Goal: Task Accomplishment & Management: Manage account settings

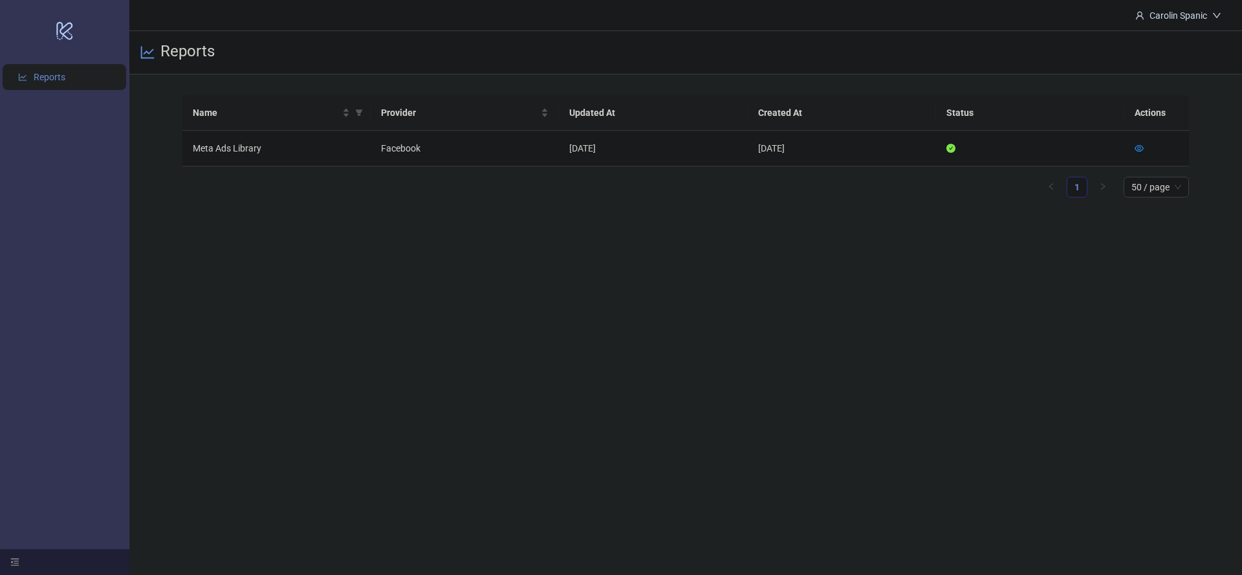
drag, startPoint x: 703, startPoint y: 315, endPoint x: 655, endPoint y: 348, distance: 59.1
click at [694, 322] on main "Carolin Spanic Reports Name Provider Updated At Created At Status Actions Meta …" at bounding box center [685, 287] width 1113 height 575
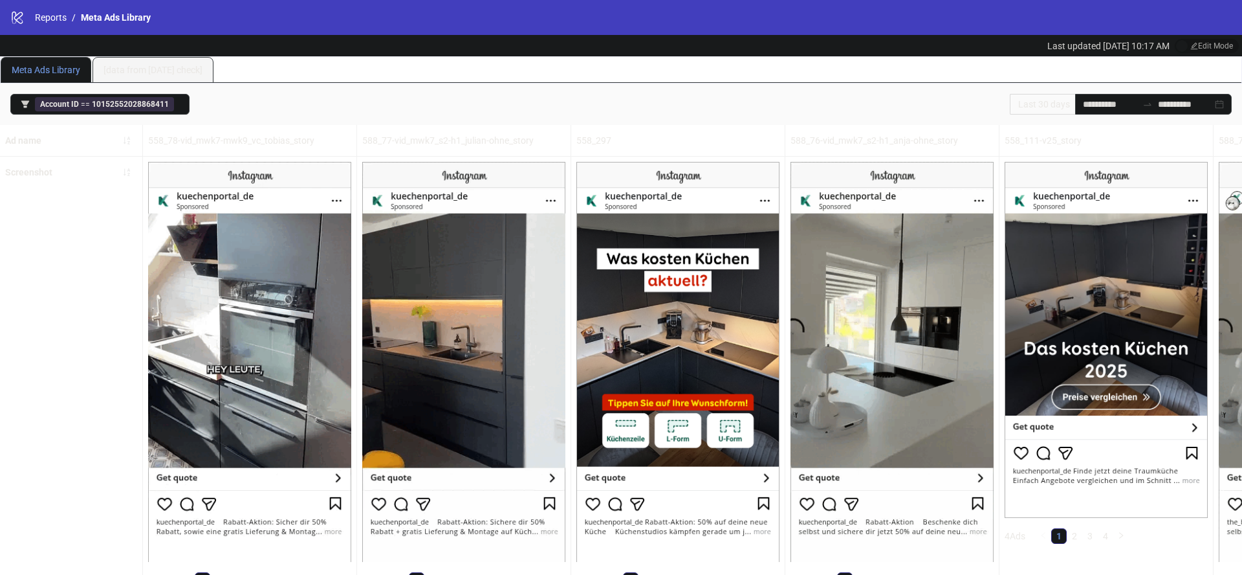
scroll to position [6, 0]
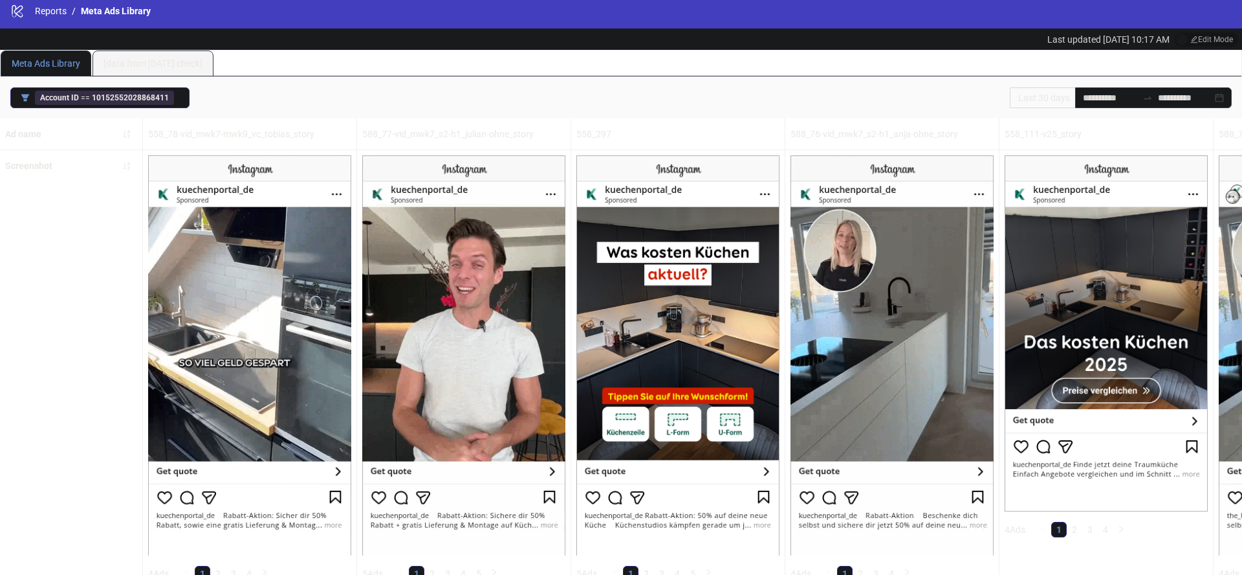
click at [153, 102] on span "Account ID == 10152552028868411" at bounding box center [104, 98] width 139 height 14
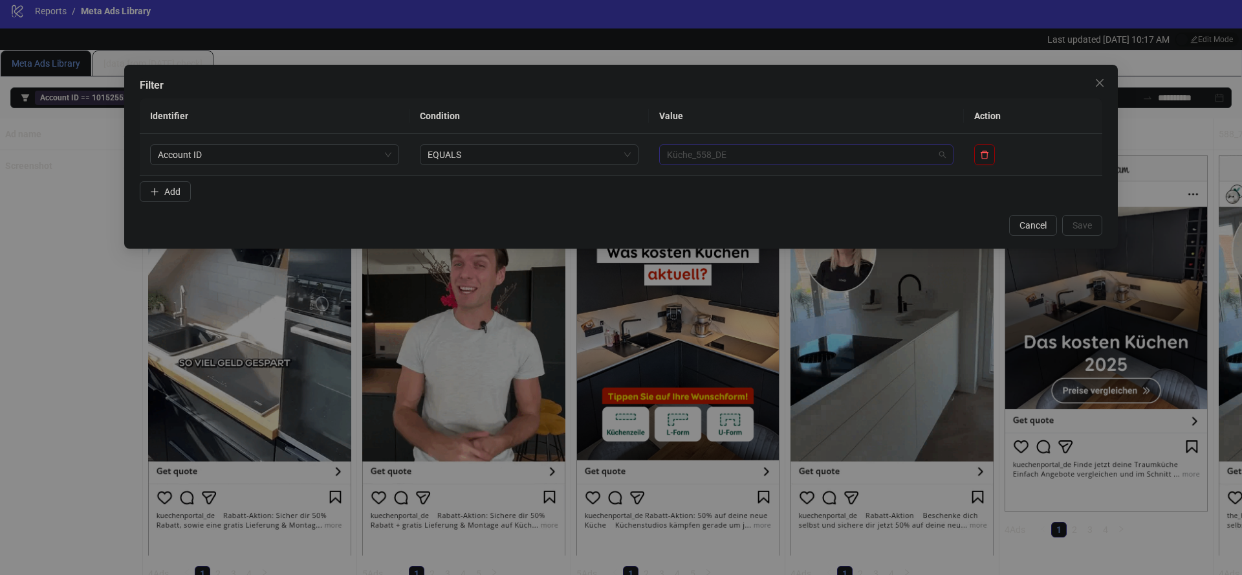
click at [944, 159] on span "Küche_558_DE" at bounding box center [806, 154] width 279 height 19
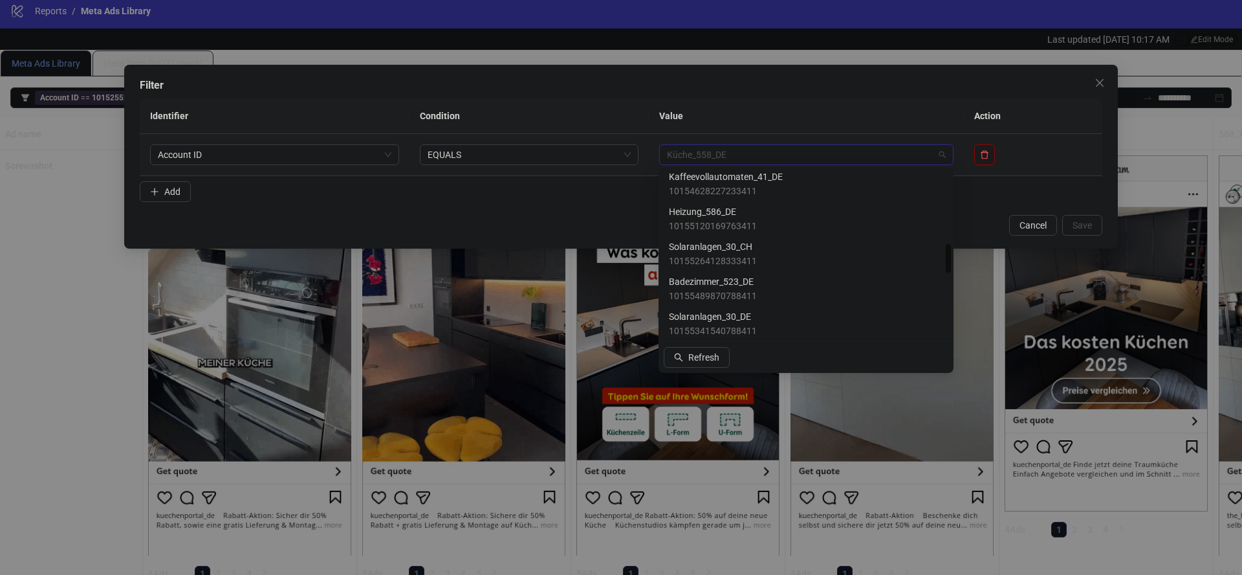
scroll to position [421, 0]
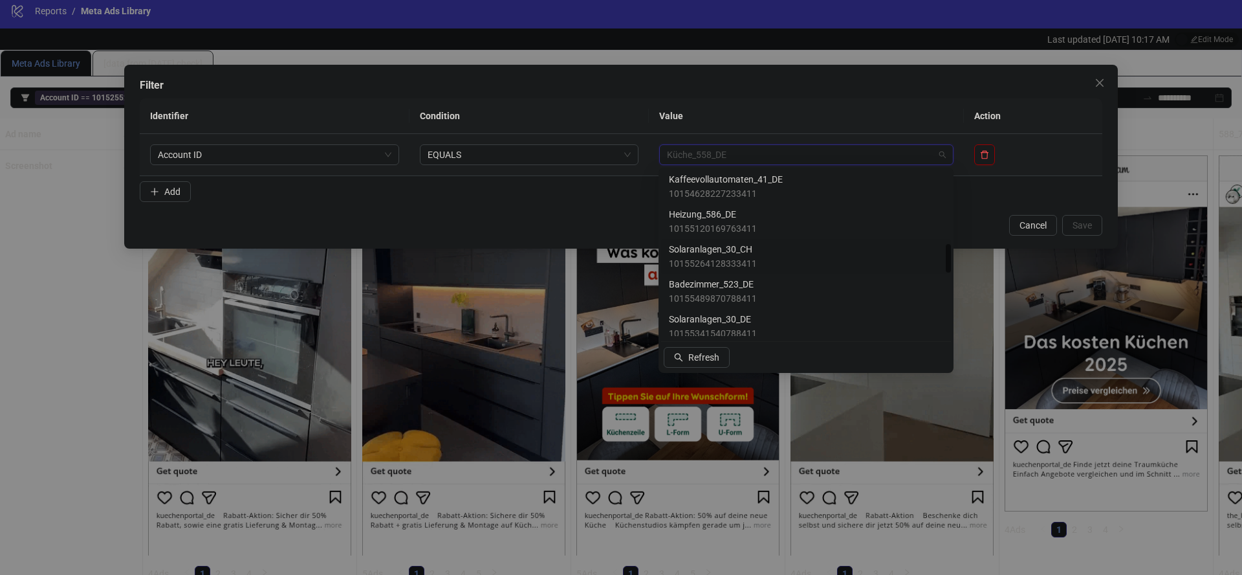
click at [706, 251] on span "Solaranlagen_30_CH" at bounding box center [713, 249] width 88 height 14
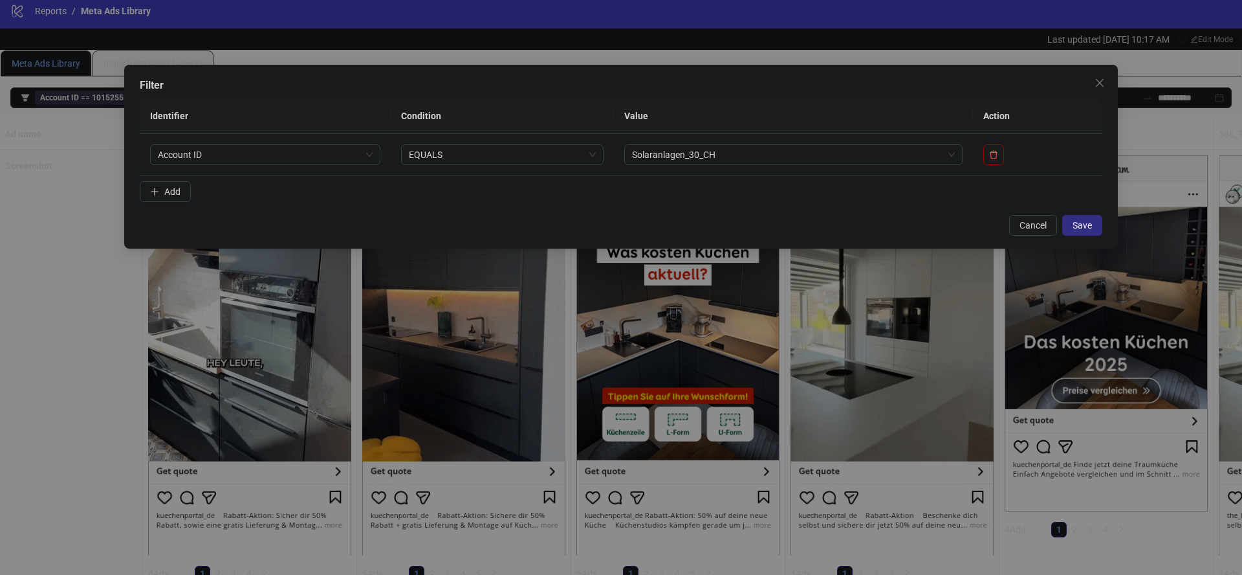
click at [1082, 227] on span "Save" at bounding box center [1082, 225] width 19 height 10
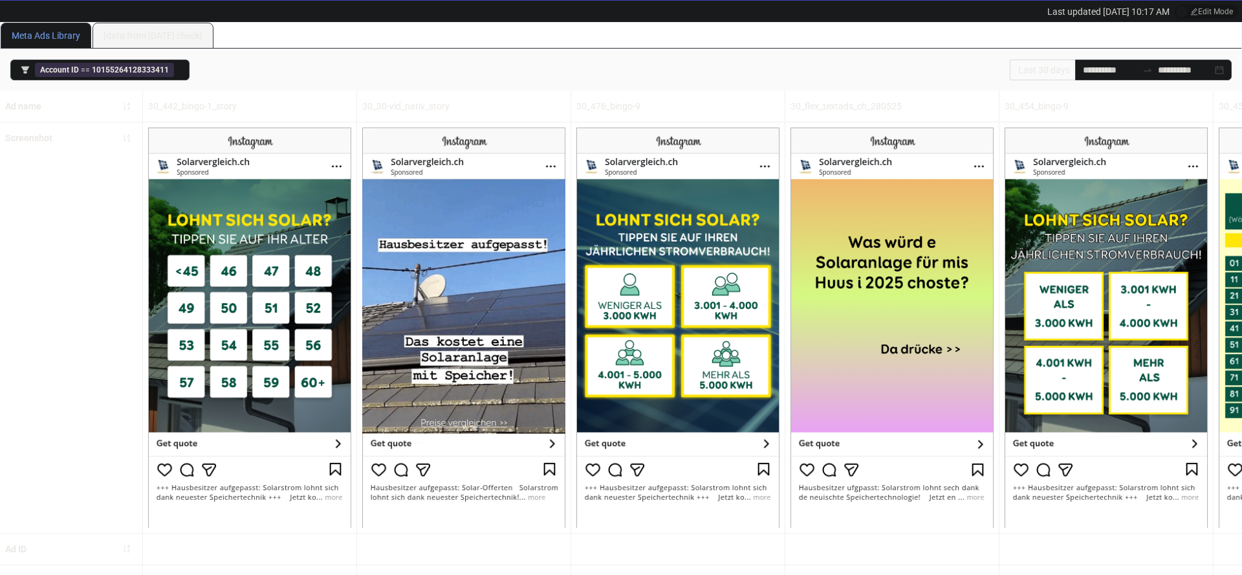
scroll to position [0, 0]
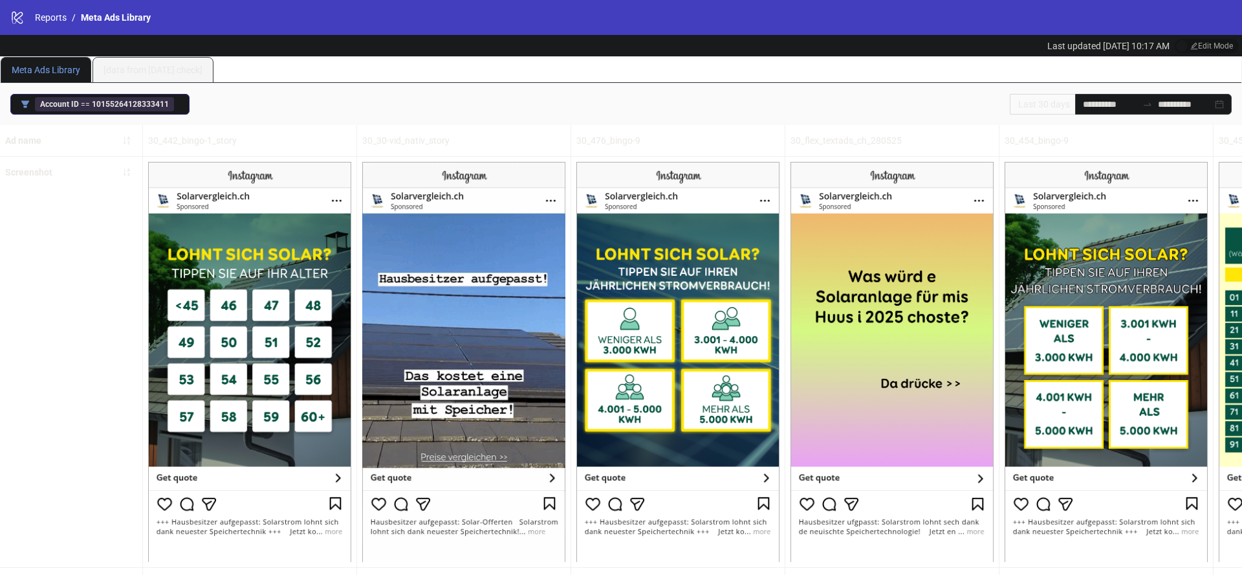
click at [150, 108] on b "10155264128333411" at bounding box center [130, 104] width 77 height 9
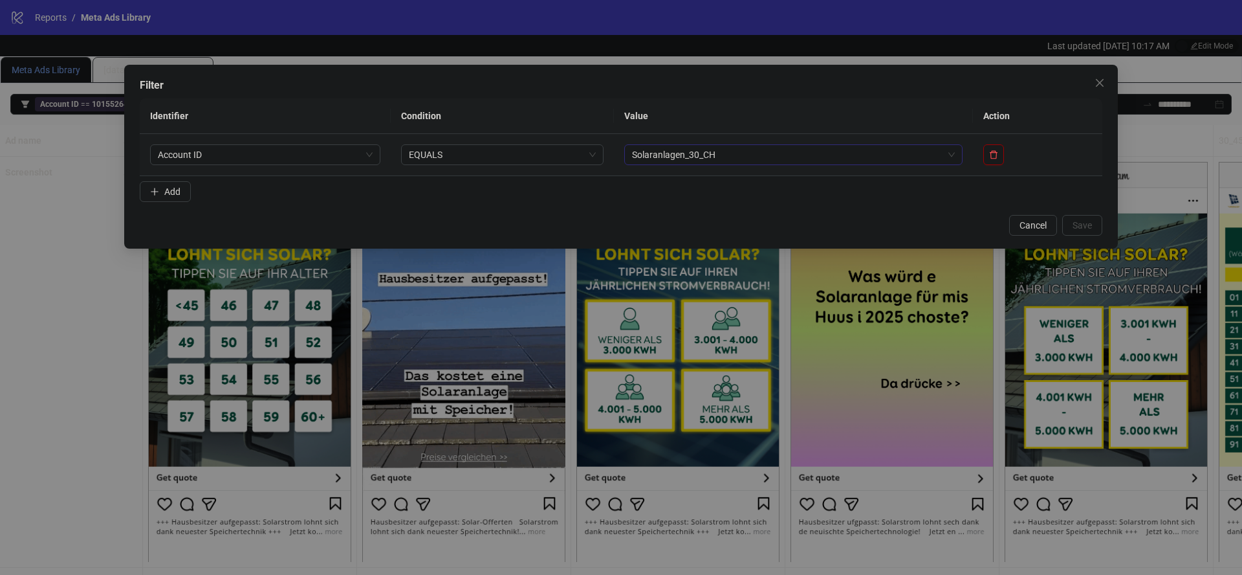
click at [839, 157] on span "Solaranlagen_30_CH" at bounding box center [793, 154] width 323 height 19
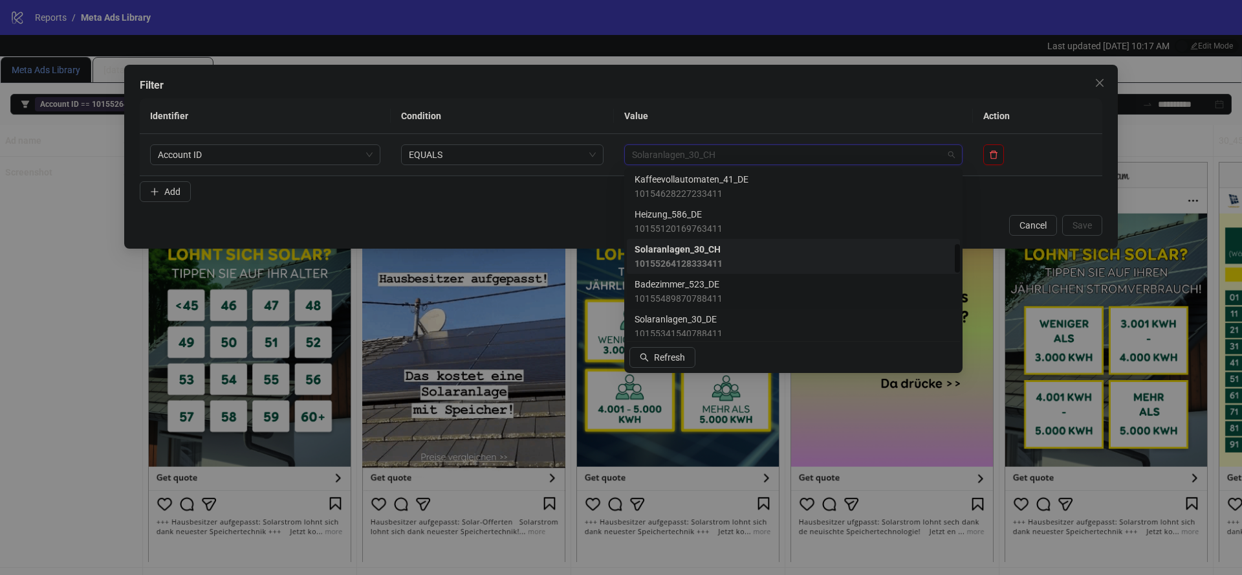
click at [705, 285] on span "Badezimmer_523_DE" at bounding box center [679, 284] width 88 height 14
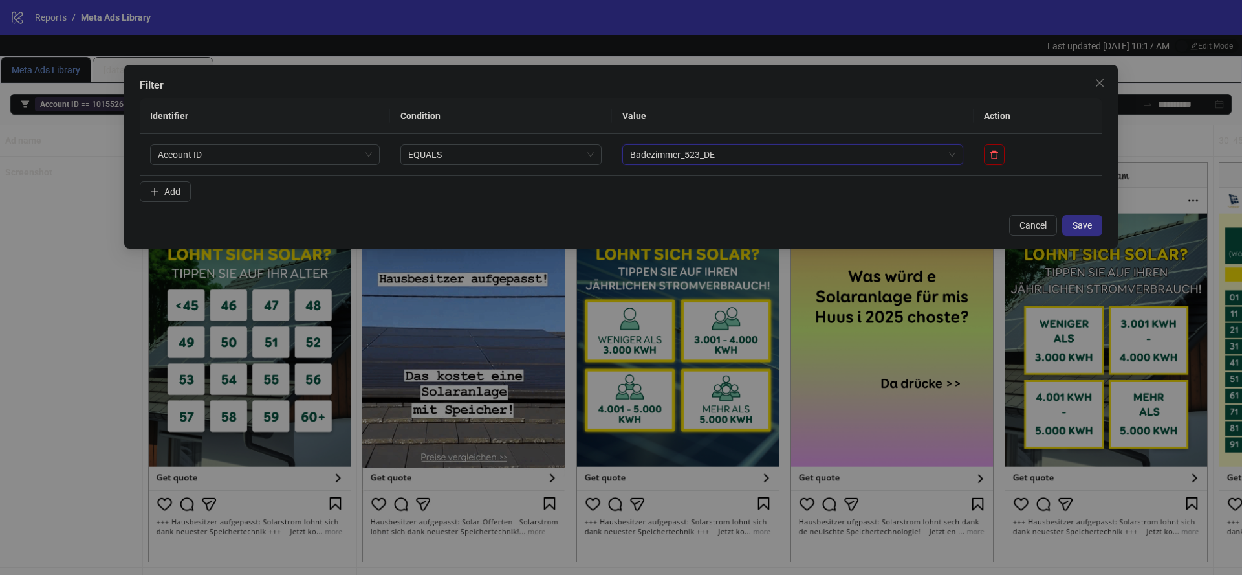
drag, startPoint x: 1092, startPoint y: 232, endPoint x: 1054, endPoint y: 250, distance: 42.5
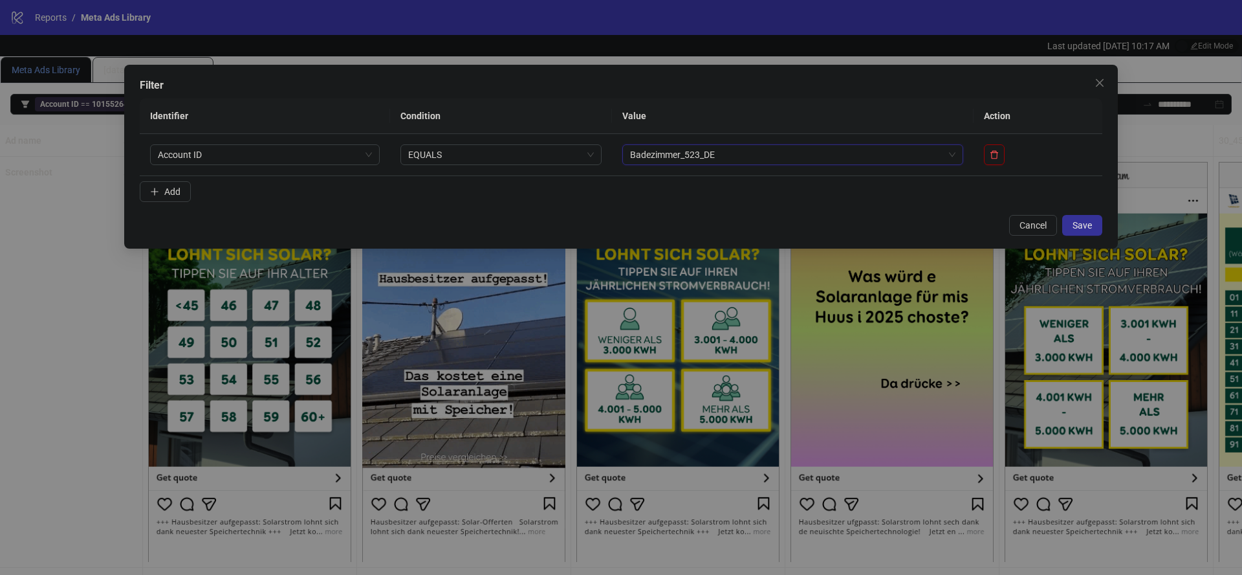
click at [1092, 232] on button "Save" at bounding box center [1083, 225] width 40 height 21
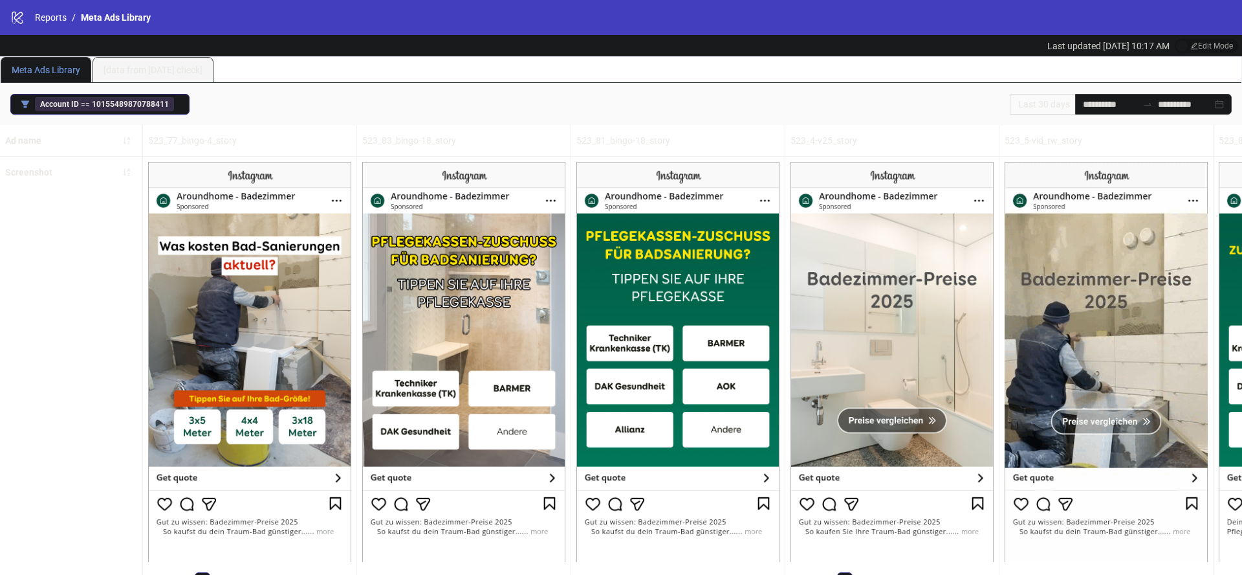
click at [162, 109] on span "Account ID == 10155489870788411" at bounding box center [104, 104] width 139 height 14
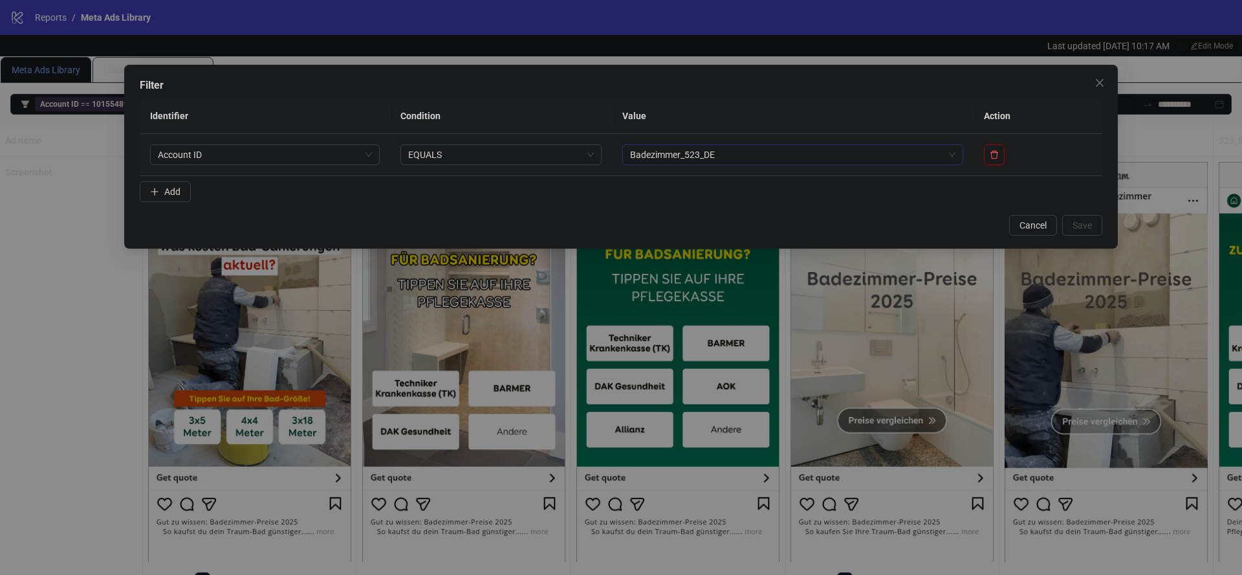
click at [950, 157] on span "Badezimmer_523_DE" at bounding box center [793, 154] width 326 height 19
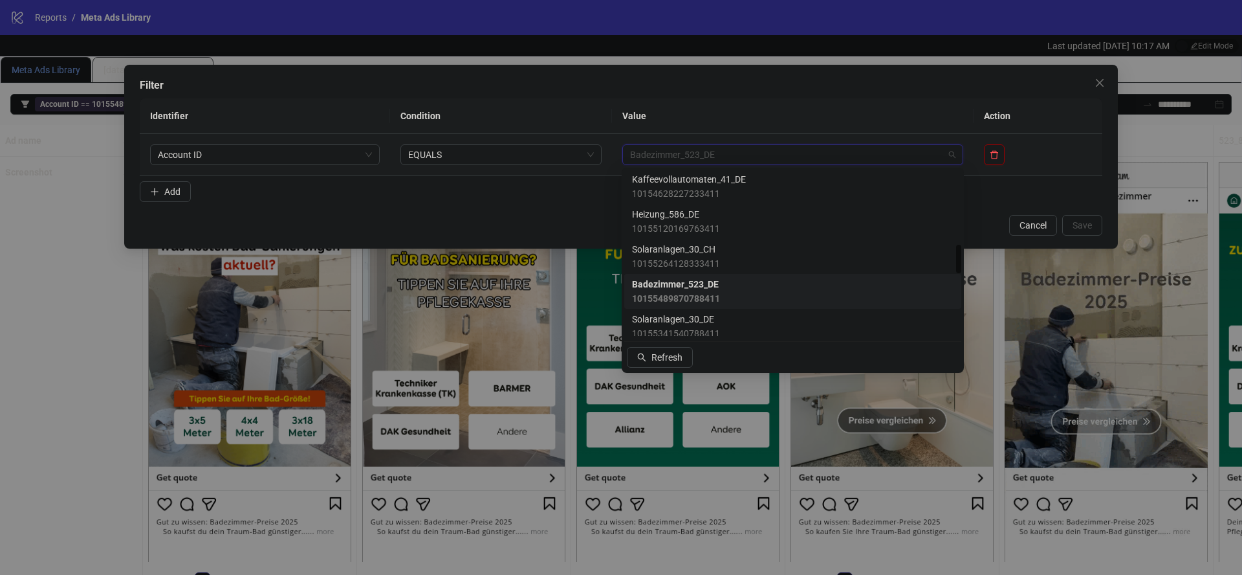
scroll to position [436, 0]
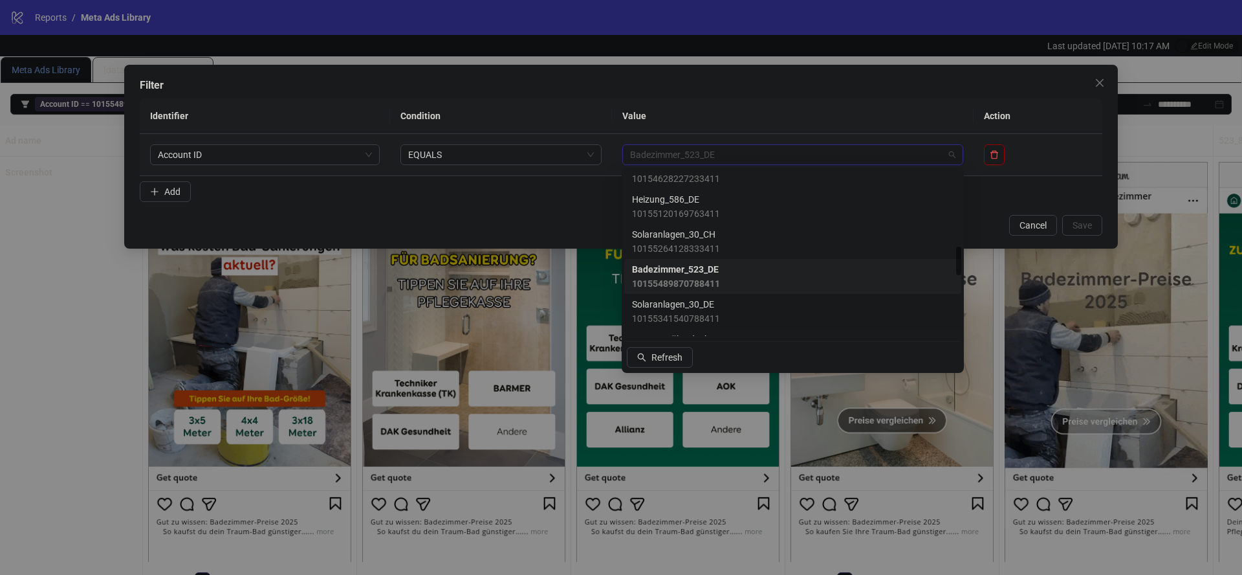
click at [693, 311] on span "10155341540788411" at bounding box center [676, 318] width 88 height 14
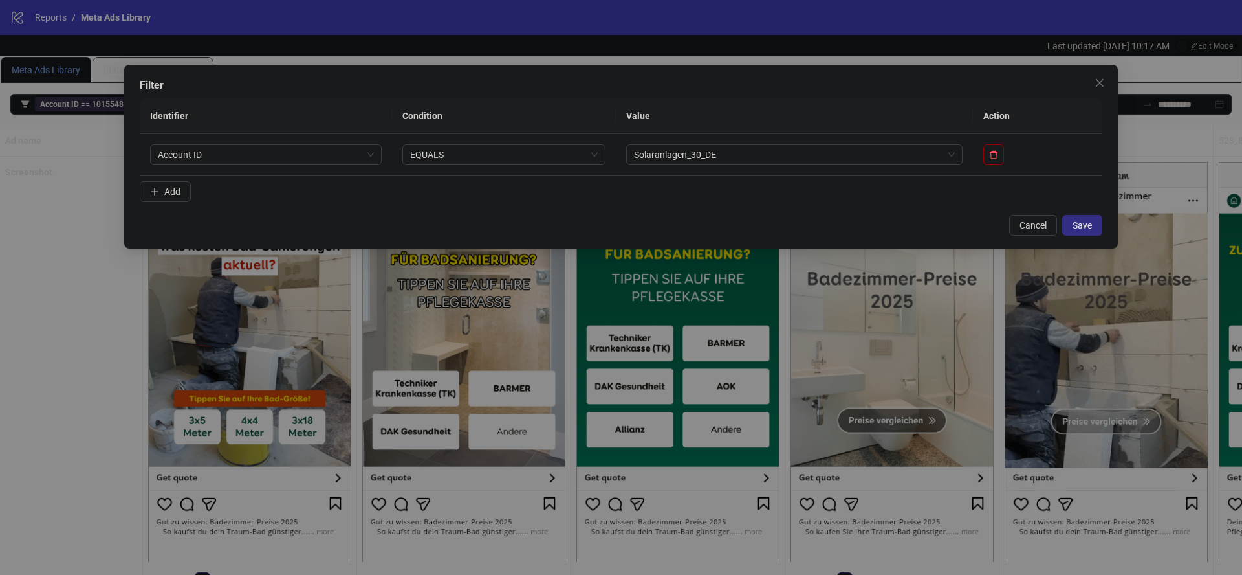
click at [1089, 230] on span "Save" at bounding box center [1082, 225] width 19 height 10
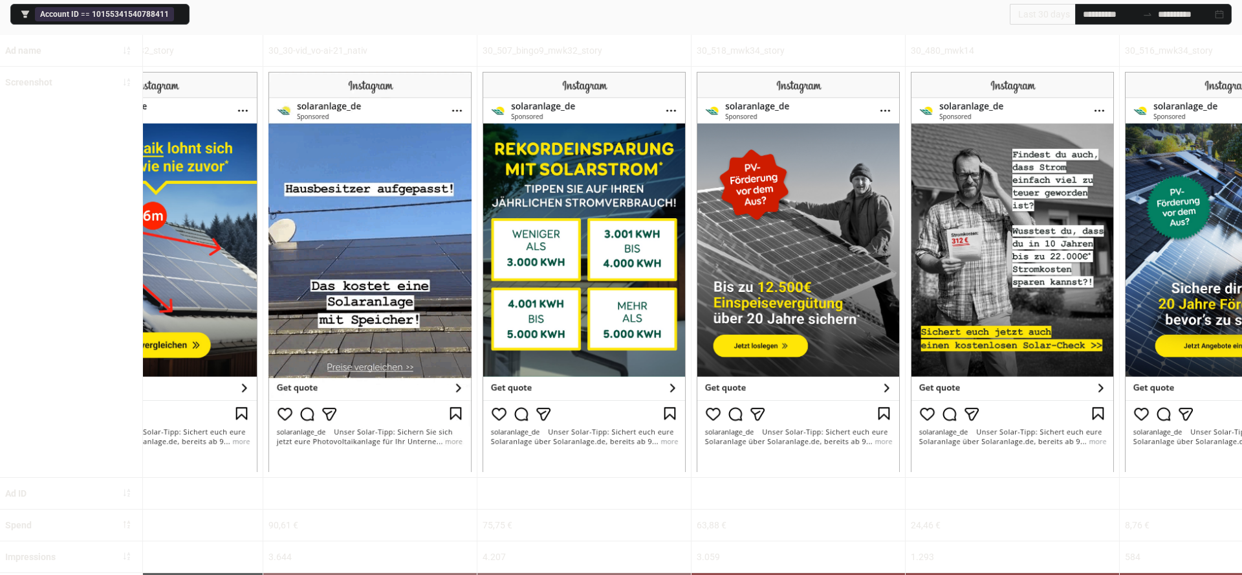
scroll to position [0, 2744]
